Goal: Transaction & Acquisition: Purchase product/service

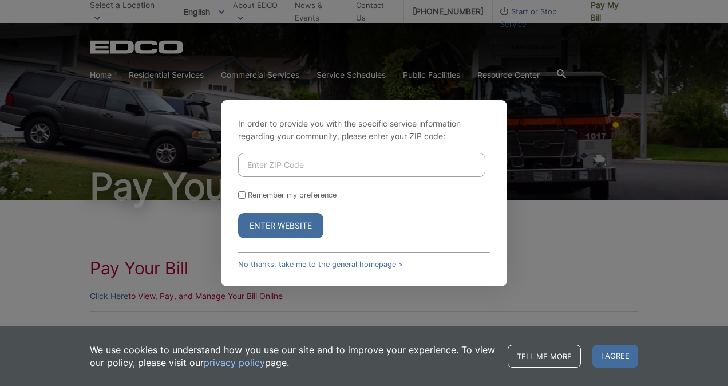
click at [270, 167] on input "Enter ZIP Code" at bounding box center [361, 165] width 247 height 24
type input "91941"
click at [244, 192] on input "Remember my preference" at bounding box center [241, 194] width 7 height 7
checkbox input "true"
click at [277, 222] on button "Enter Website" at bounding box center [280, 225] width 85 height 25
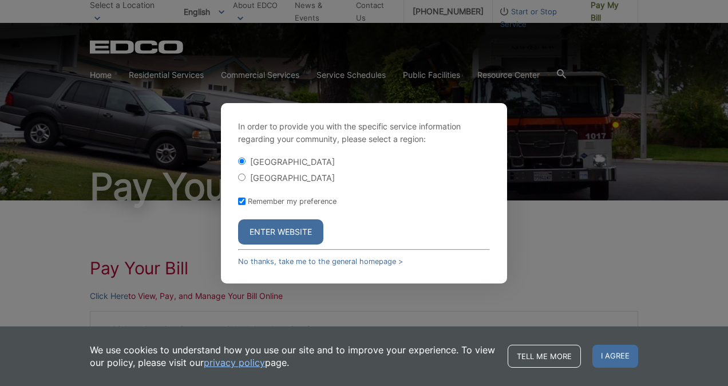
click at [290, 225] on button "Enter Website" at bounding box center [280, 231] width 85 height 25
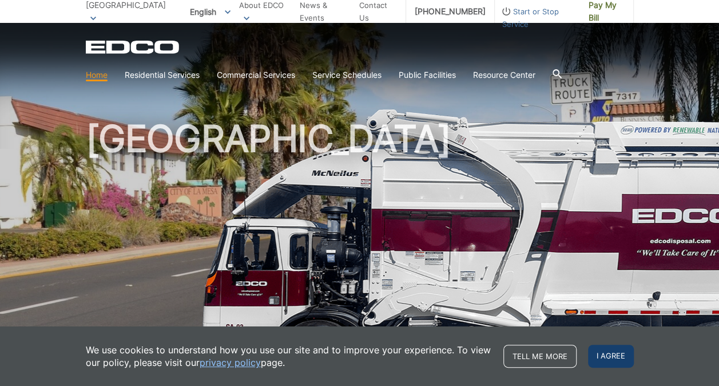
click at [609, 351] on span "I agree" at bounding box center [611, 356] width 46 height 23
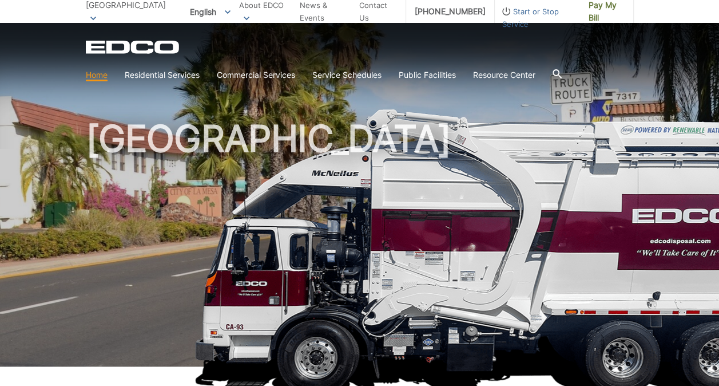
scroll to position [2, 0]
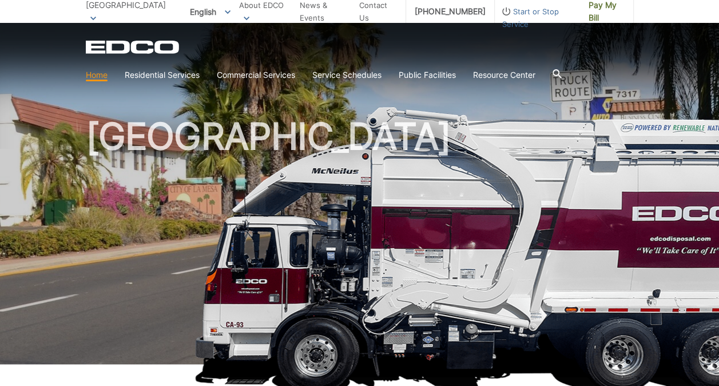
click at [458, 134] on h1 "[GEOGRAPHIC_DATA]" at bounding box center [360, 243] width 548 height 251
drag, startPoint x: 345, startPoint y: 172, endPoint x: 365, endPoint y: 180, distance: 22.1
click at [346, 172] on h1 "[GEOGRAPHIC_DATA]" at bounding box center [360, 243] width 548 height 251
click at [466, 211] on h1 "[GEOGRAPHIC_DATA]" at bounding box center [360, 243] width 548 height 251
drag, startPoint x: 714, startPoint y: 221, endPoint x: 721, endPoint y: 200, distance: 22.4
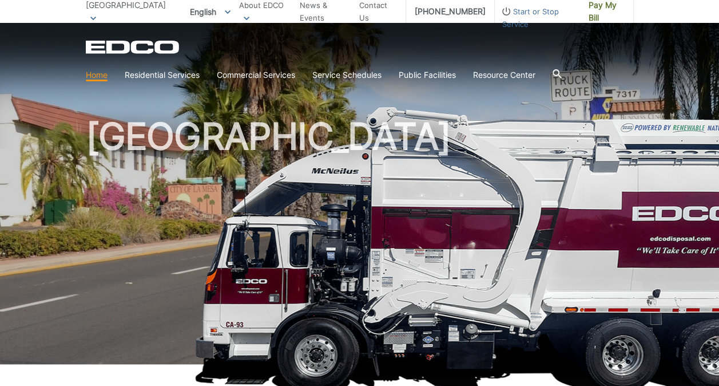
click at [713, 222] on img at bounding box center [525, 249] width 661 height 286
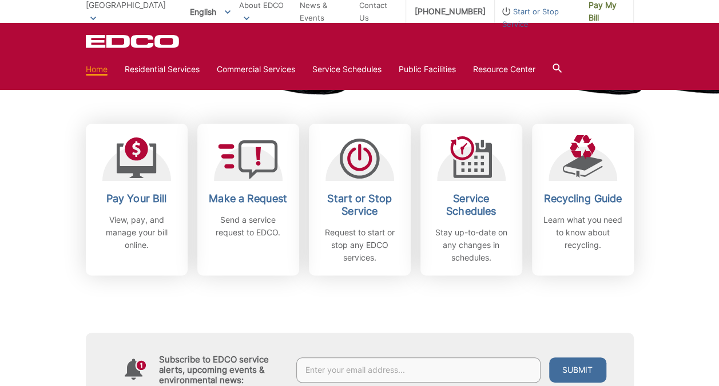
scroll to position [303, 0]
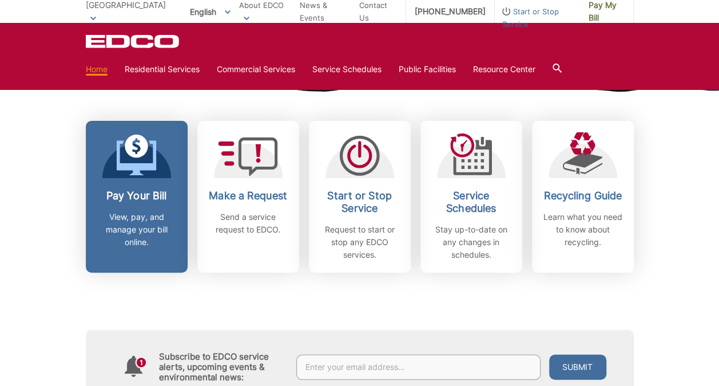
click at [150, 213] on p "View, pay, and manage your bill online." at bounding box center [136, 230] width 85 height 38
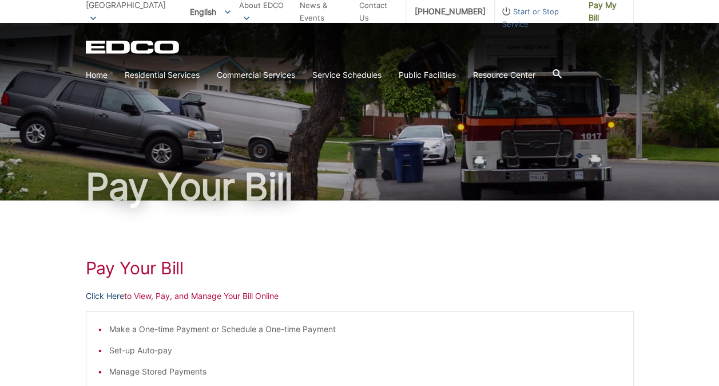
click at [112, 295] on link "Click Here" at bounding box center [105, 296] width 38 height 13
